Goal: Task Accomplishment & Management: Manage account settings

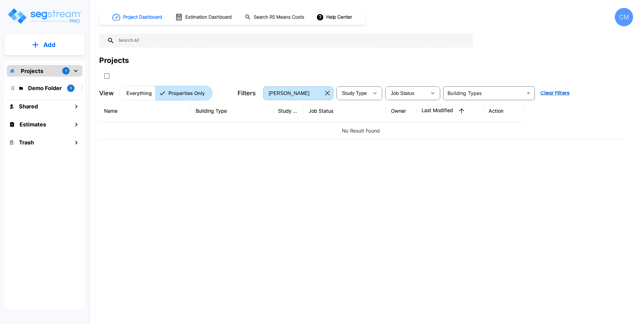
click at [330, 95] on button "button" at bounding box center [327, 93] width 9 height 10
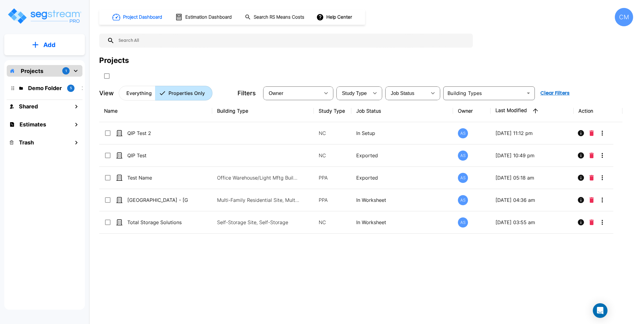
click at [622, 22] on div "CM" at bounding box center [624, 17] width 18 height 18
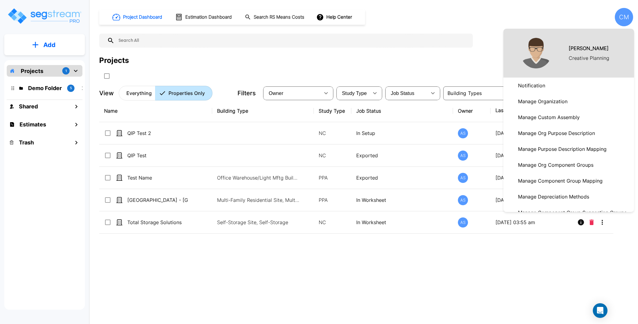
click at [575, 96] on link "Manage Organization" at bounding box center [568, 101] width 131 height 16
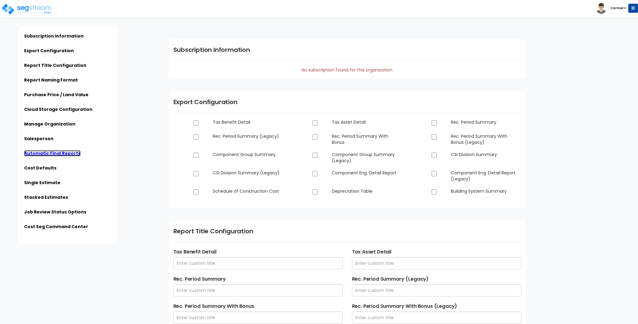
click at [49, 154] on link "Automatic Final Reports" at bounding box center [52, 153] width 56 height 6
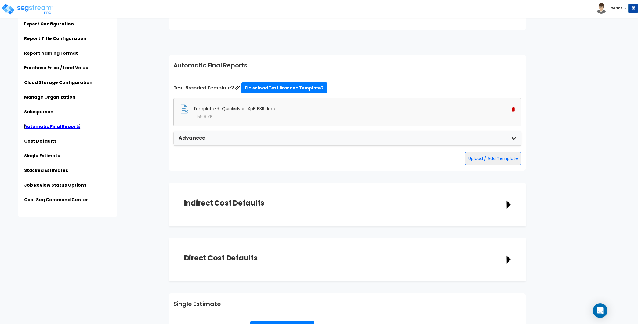
scroll to position [1035, 0]
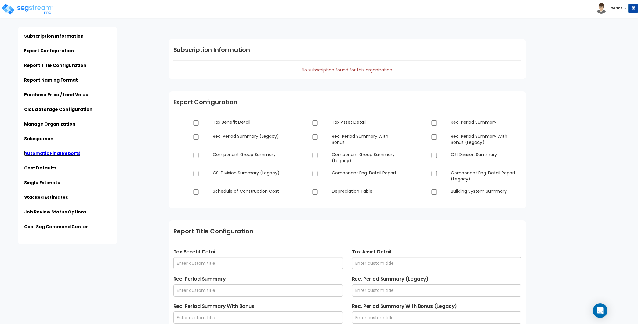
click at [60, 152] on link "Automatic Final Reports" at bounding box center [52, 153] width 56 height 6
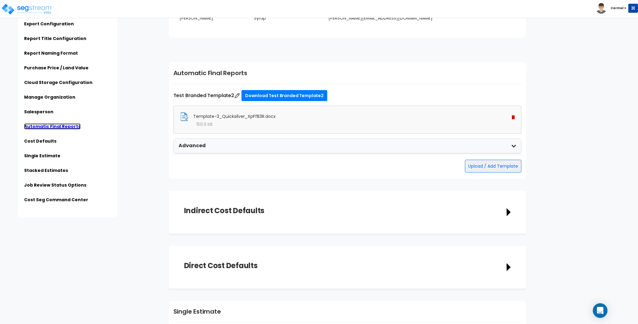
scroll to position [1035, 0]
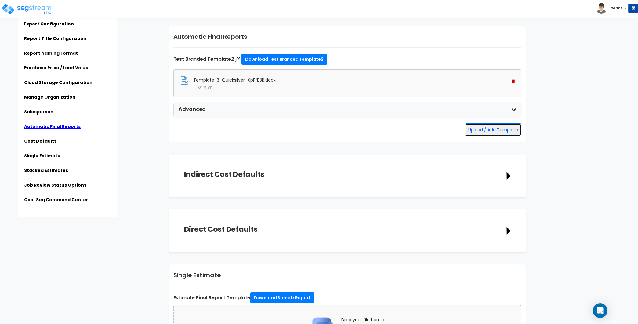
click at [486, 130] on button "Upload / Add Template" at bounding box center [493, 129] width 56 height 13
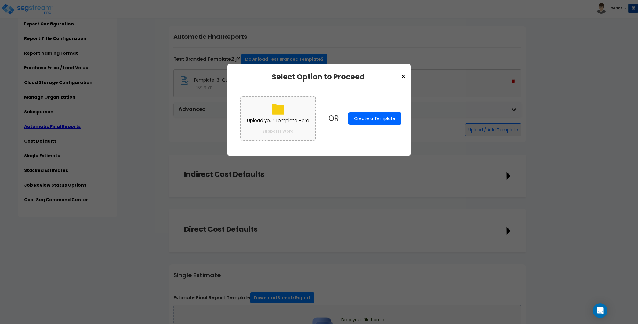
click at [261, 114] on label "Upload your Template Here Supports Word" at bounding box center [278, 118] width 76 height 44
click at [0, 0] on input "Upload your Template Here Supports Word" at bounding box center [0, 0] width 0 height 0
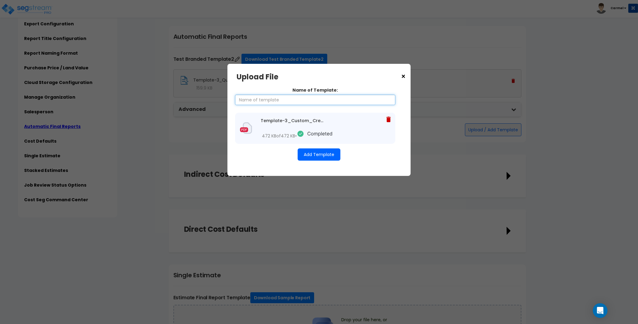
click at [295, 103] on input "Name of Template:" at bounding box center [315, 100] width 160 height 10
type input "Custom Color Template"
click at [323, 155] on button "Add Template" at bounding box center [319, 154] width 43 height 12
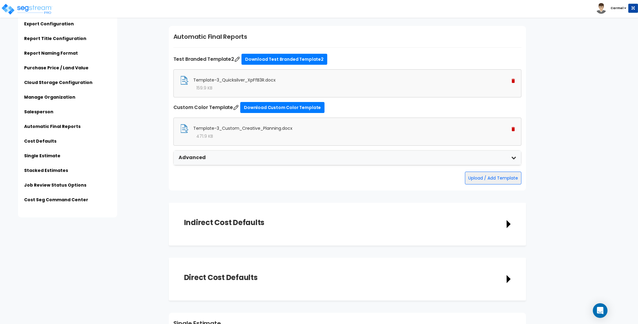
scroll to position [1022, 0]
click at [270, 153] on div "Advanced" at bounding box center [347, 157] width 347 height 15
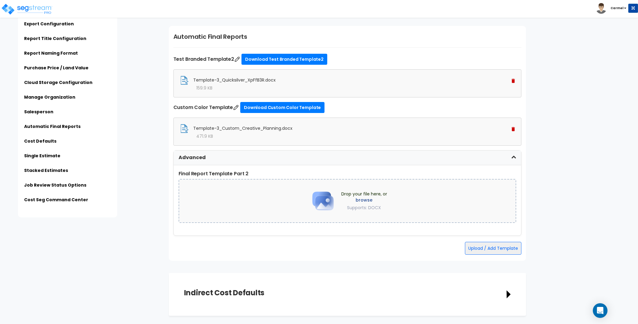
click at [270, 153] on div "Advanced" at bounding box center [347, 157] width 347 height 15
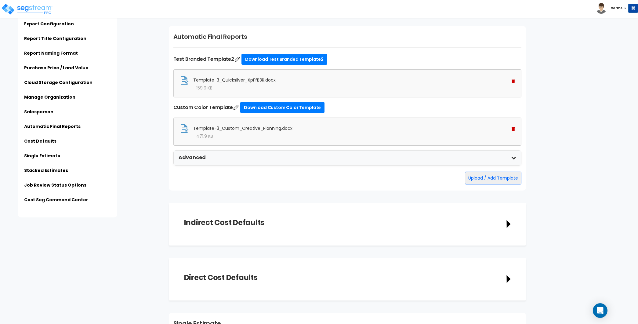
click at [160, 148] on div "Subscription Information Export Configuration Report Title Configuration Report…" at bounding box center [85, 108] width 158 height 217
click at [235, 105] on img at bounding box center [236, 107] width 6 height 6
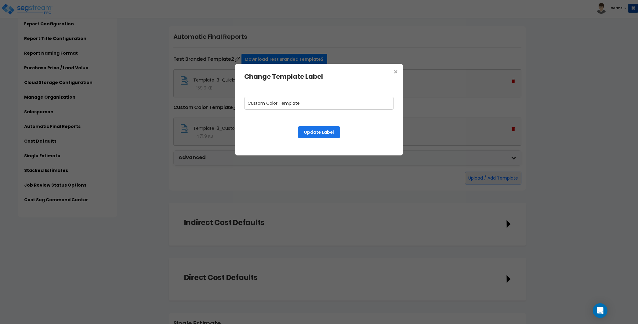
click at [261, 103] on input "Custom Color Template" at bounding box center [319, 103] width 150 height 13
click at [268, 102] on input "Custom Color Template" at bounding box center [319, 103] width 150 height 13
type input "Custom Template"
click at [318, 132] on button "Update Label" at bounding box center [319, 132] width 42 height 12
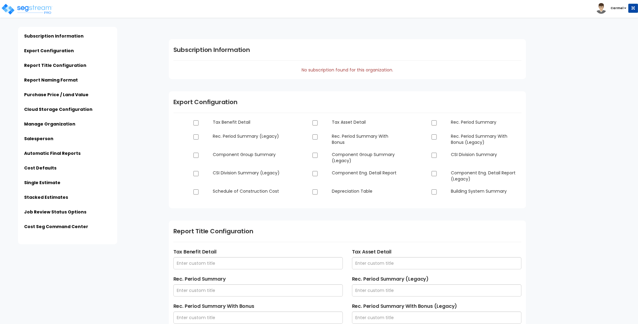
scroll to position [1022, 0]
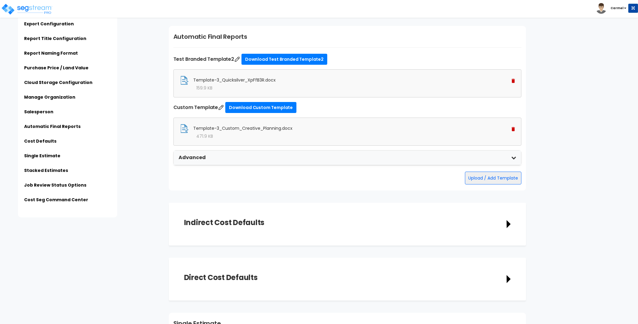
type input "Creative Planning"
type input "[PERSON_NAME][EMAIL_ADDRESS][DOMAIN_NAME]"
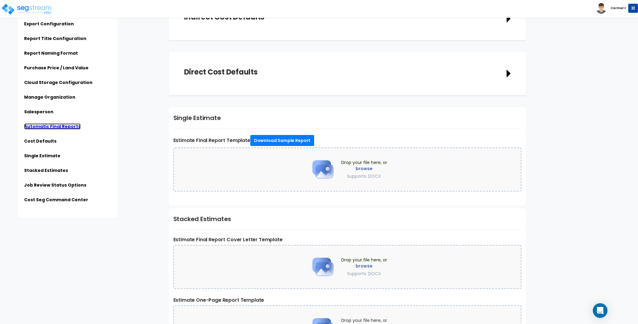
click at [53, 125] on link "Automatic Final Reports" at bounding box center [52, 126] width 56 height 6
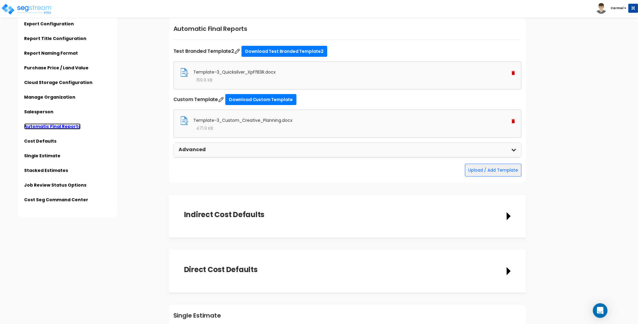
scroll to position [1035, 0]
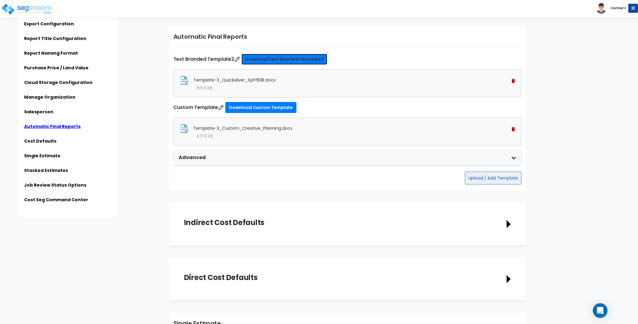
click at [307, 58] on link "Download Test Branded Template2" at bounding box center [284, 59] width 86 height 11
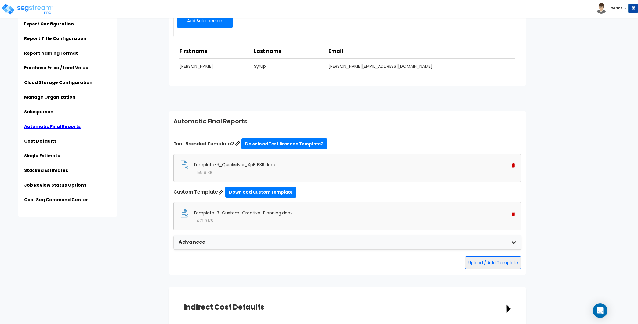
scroll to position [887, 0]
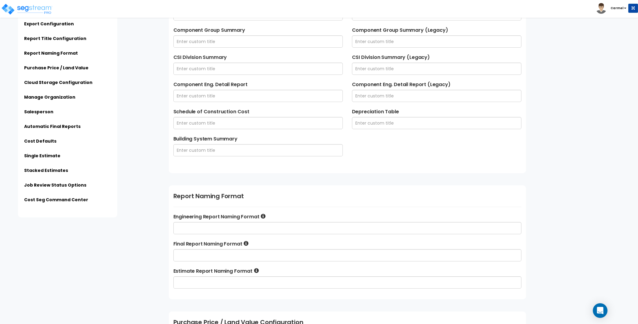
scroll to position [275, 0]
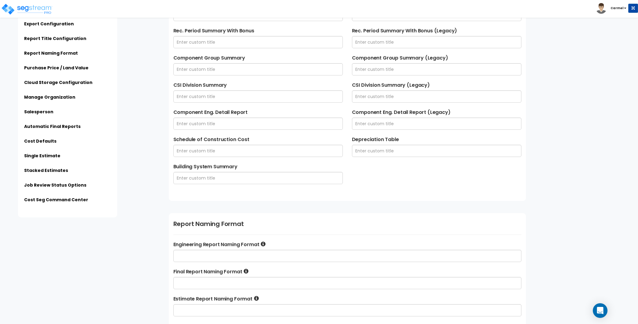
click at [67, 122] on ul "Subscription Information Export Configuration Report Title Configuration Report…" at bounding box center [67, 106] width 87 height 200
click at [67, 126] on link "Automatic Final Reports" at bounding box center [52, 126] width 56 height 6
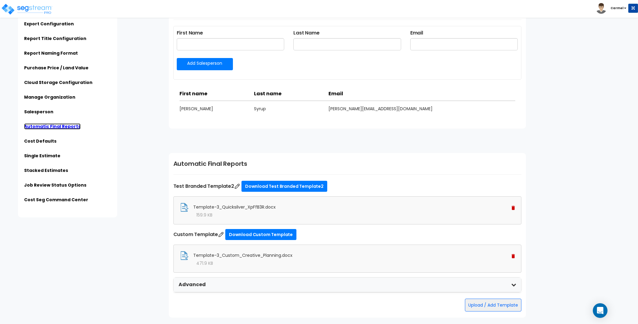
scroll to position [1035, 0]
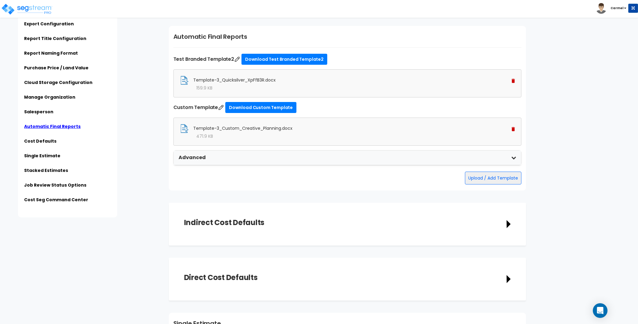
click at [620, 5] on li "Carmel" at bounding box center [617, 8] width 42 height 11
click at [620, 9] on b "Carmel" at bounding box center [616, 8] width 13 height 5
